Goal: Task Accomplishment & Management: Manage account settings

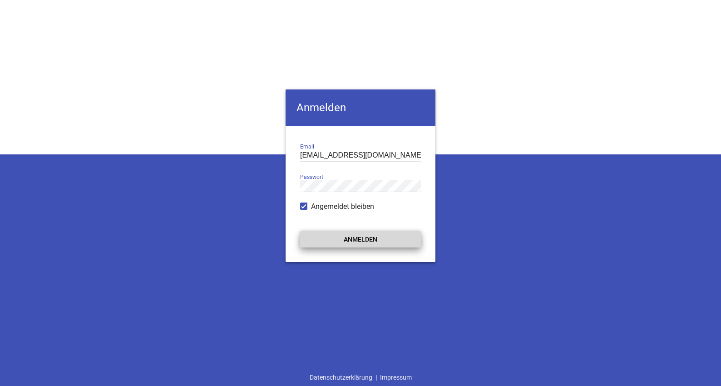
click at [348, 240] on button "Anmelden" at bounding box center [360, 239] width 121 height 16
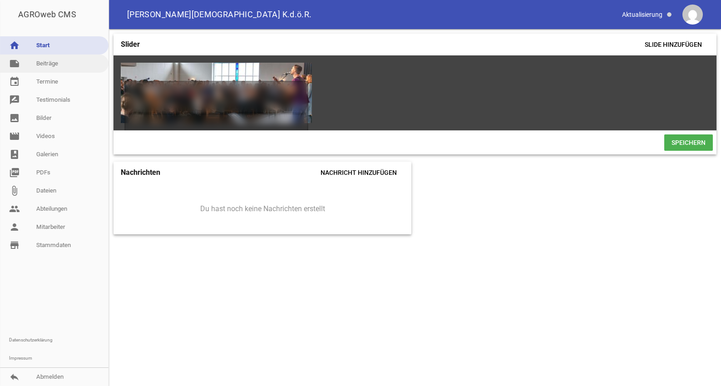
click at [63, 65] on link "note Beiträge" at bounding box center [54, 64] width 109 height 18
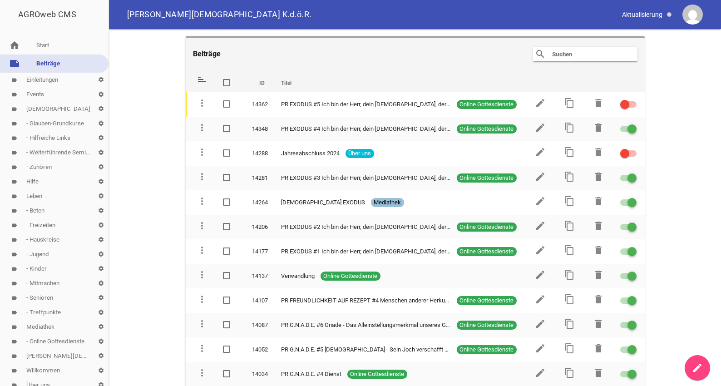
click at [40, 91] on link "label Events settings" at bounding box center [54, 94] width 109 height 15
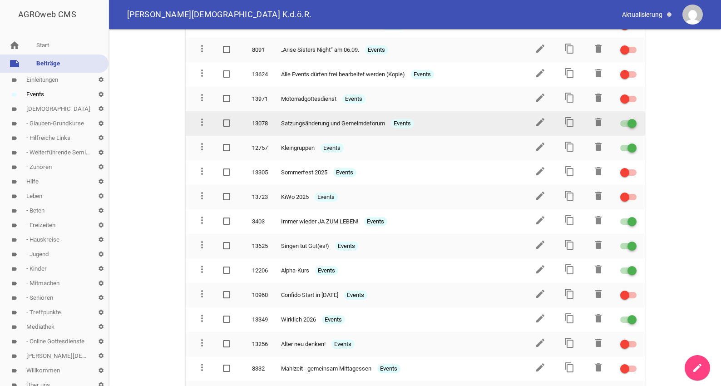
scroll to position [93, 0]
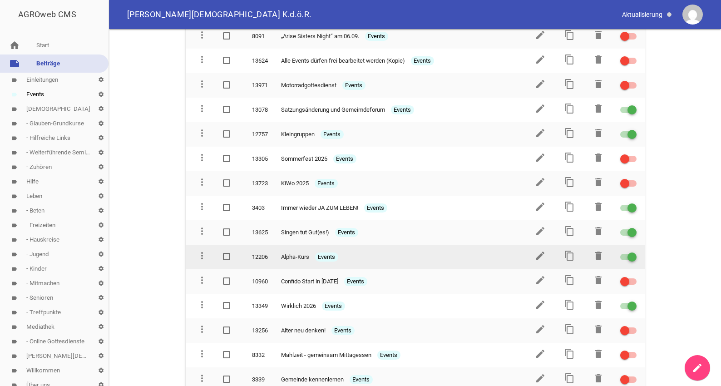
click at [625, 255] on div at bounding box center [628, 257] width 16 height 6
click at [634, 252] on input "checkbox" at bounding box center [634, 252] width 0 height 0
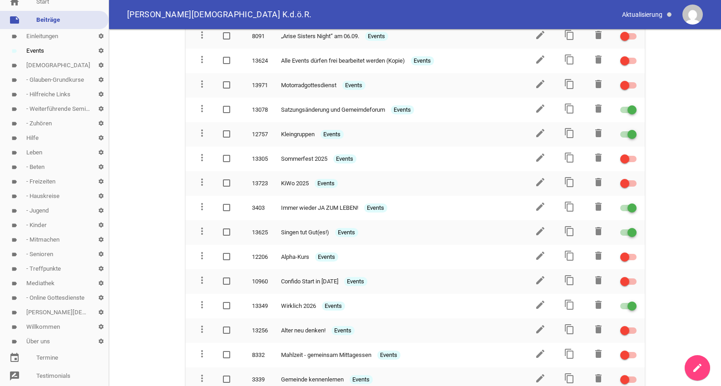
scroll to position [46, 0]
click at [47, 265] on link "label - Treffpunkte settings" at bounding box center [54, 266] width 109 height 15
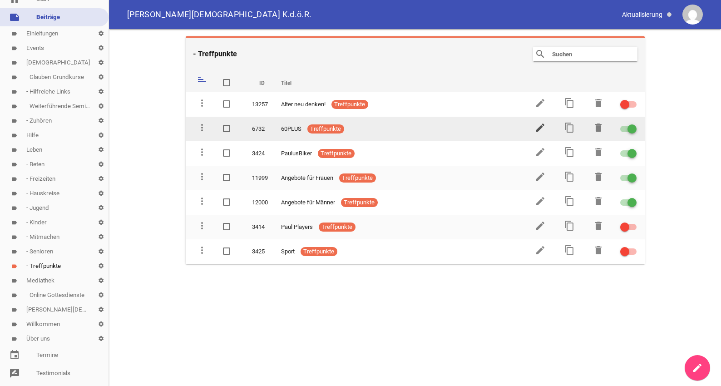
click at [541, 128] on icon "edit" at bounding box center [540, 127] width 11 height 11
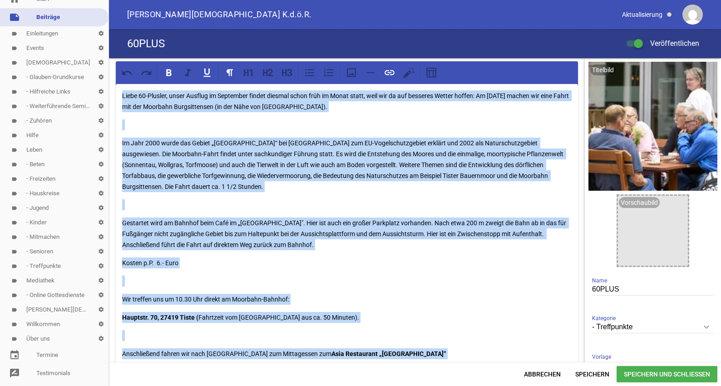
drag, startPoint x: 372, startPoint y: 255, endPoint x: 112, endPoint y: 92, distance: 307.5
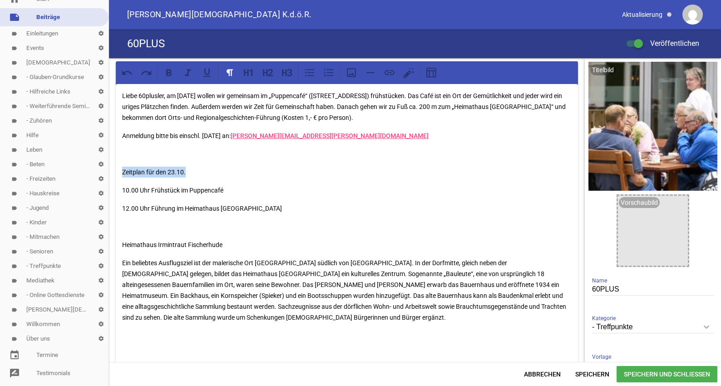
drag, startPoint x: 196, startPoint y: 174, endPoint x: 116, endPoint y: 172, distance: 80.0
click at [168, 74] on icon at bounding box center [169, 73] width 12 height 12
drag, startPoint x: 225, startPoint y: 245, endPoint x: 115, endPoint y: 239, distance: 110.1
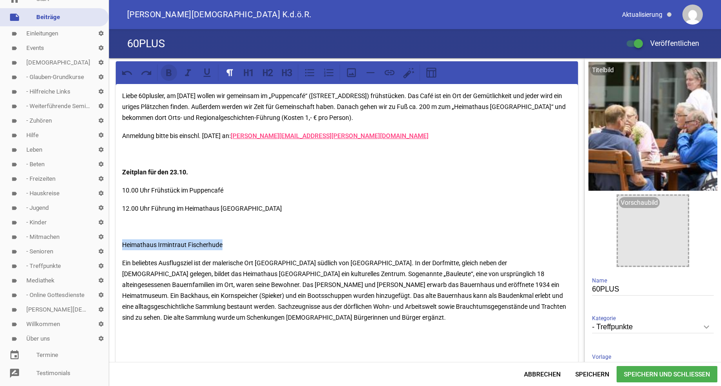
click at [169, 74] on icon at bounding box center [169, 73] width 12 height 12
click at [641, 375] on span "Speichern und Schließen" at bounding box center [667, 374] width 101 height 16
